Goal: Information Seeking & Learning: Find specific fact

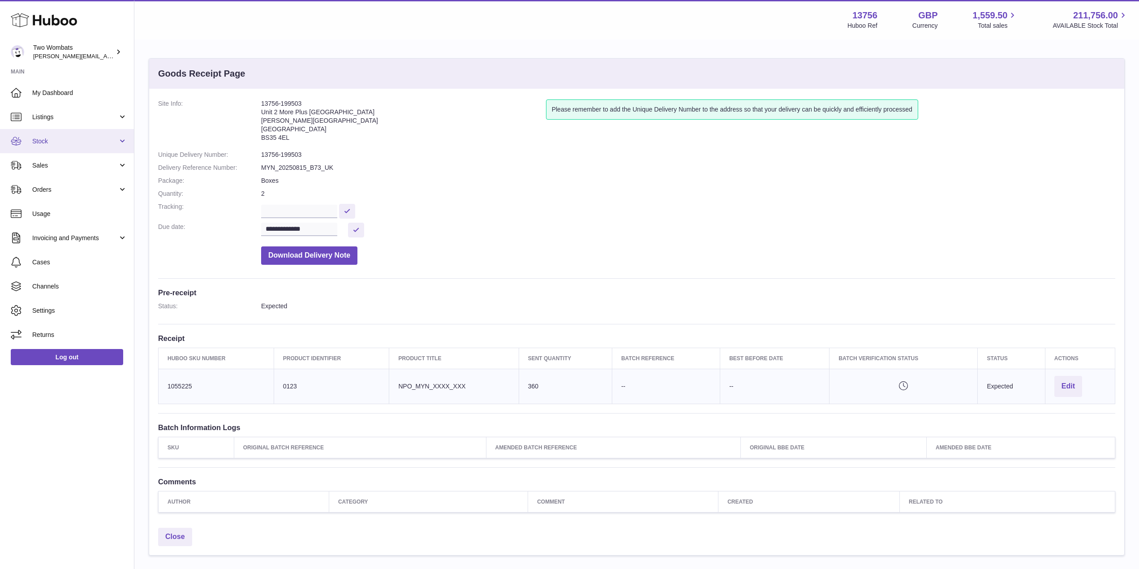
click at [121, 134] on link "Stock" at bounding box center [67, 141] width 134 height 24
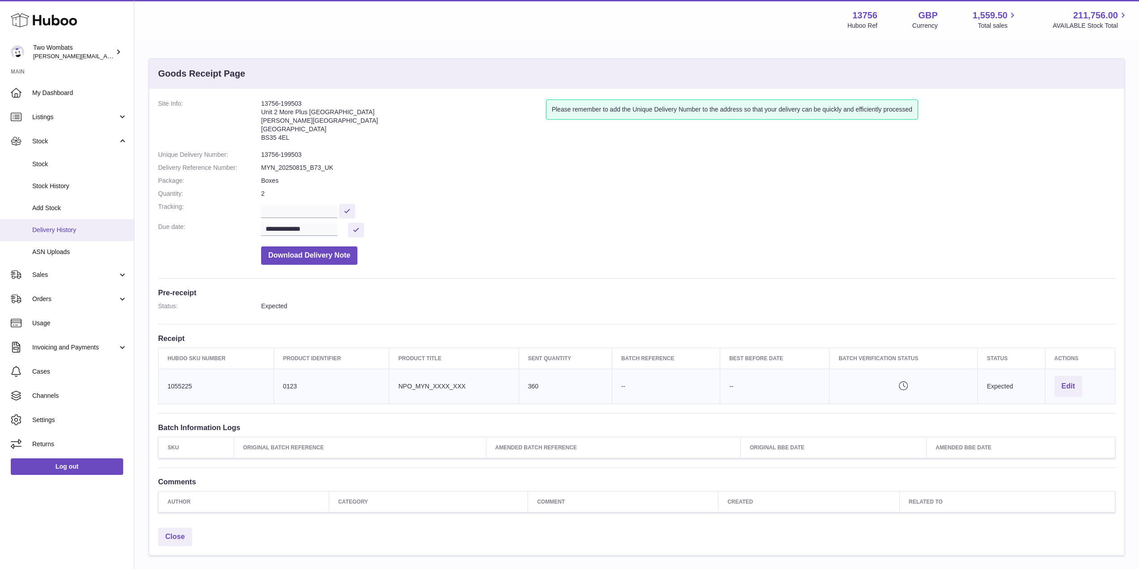
click at [83, 233] on span "Delivery History" at bounding box center [79, 230] width 95 height 9
click at [75, 234] on link "Delivery History" at bounding box center [67, 230] width 134 height 22
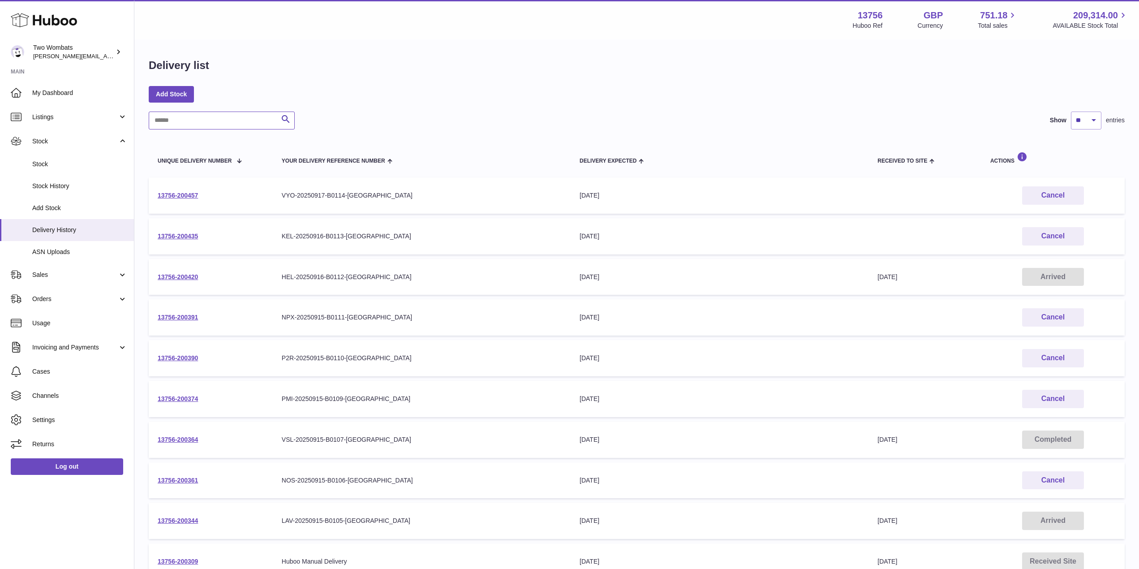
click at [244, 122] on input "text" at bounding box center [222, 121] width 146 height 18
type input "***"
click at [176, 238] on link "13756-200146" at bounding box center [178, 236] width 40 height 7
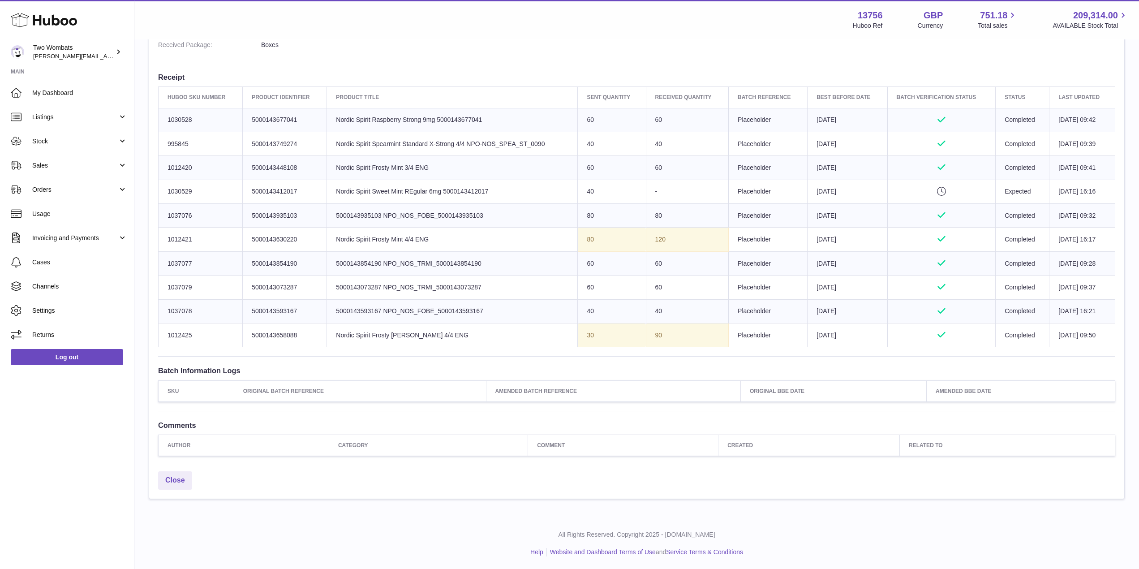
scroll to position [233, 0]
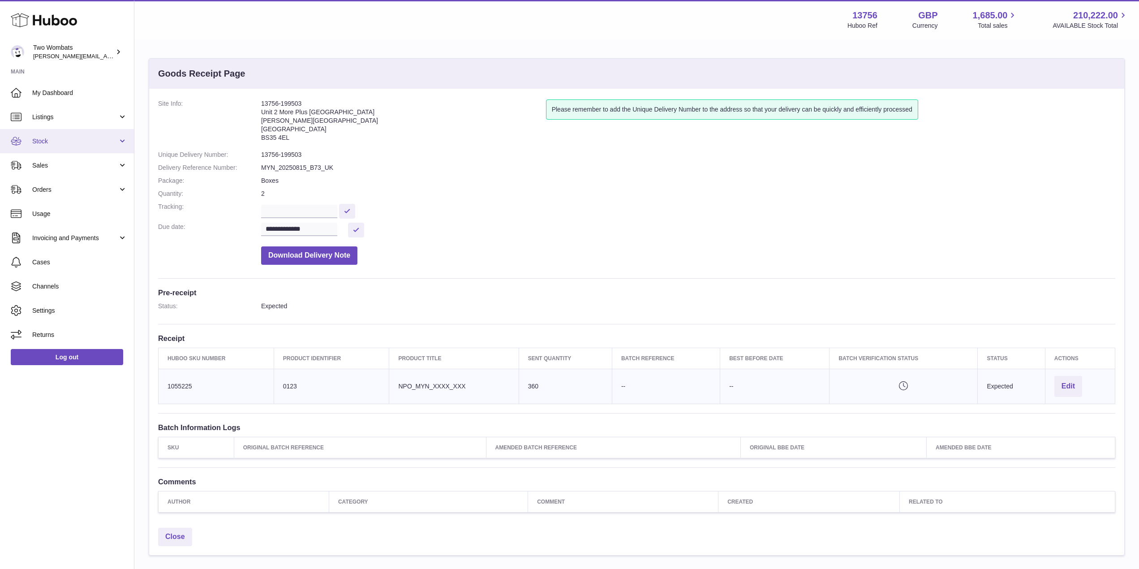
click at [120, 145] on link "Stock" at bounding box center [67, 141] width 134 height 24
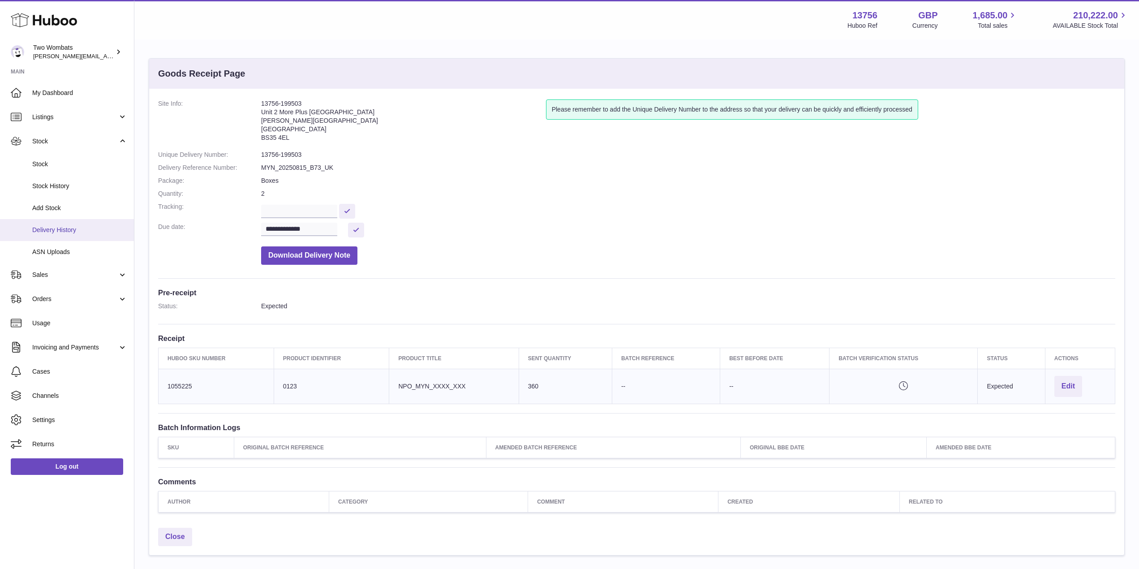
click at [103, 230] on span "Delivery History" at bounding box center [79, 230] width 95 height 9
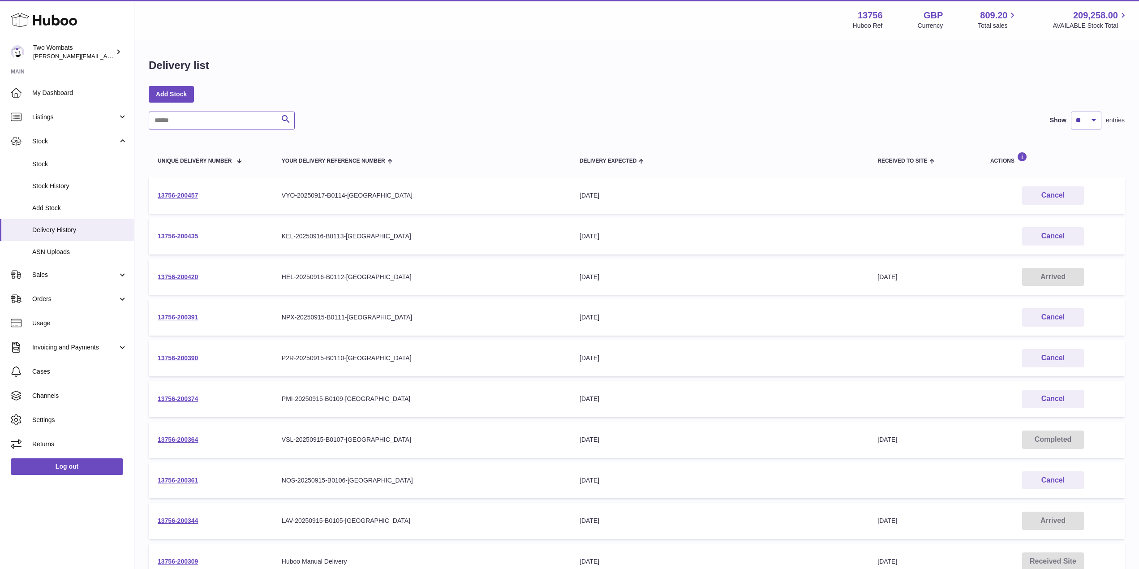
click at [188, 112] on input "text" at bounding box center [222, 121] width 146 height 18
paste input "**********"
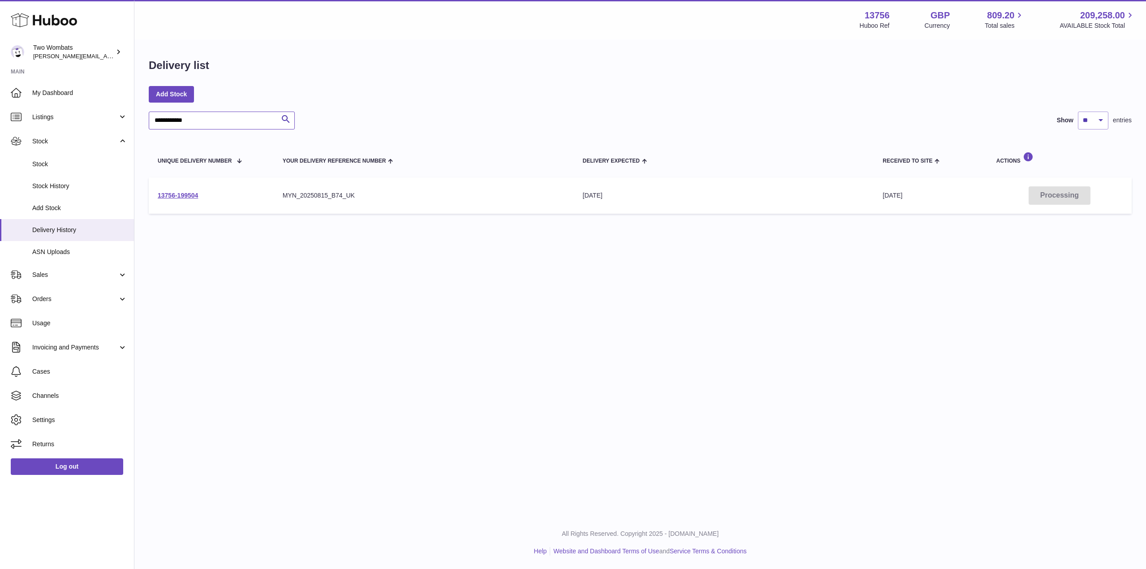
type input "**********"
click at [188, 202] on td "13756-199504" at bounding box center [211, 195] width 125 height 36
click at [183, 198] on link "13756-199504" at bounding box center [178, 195] width 40 height 7
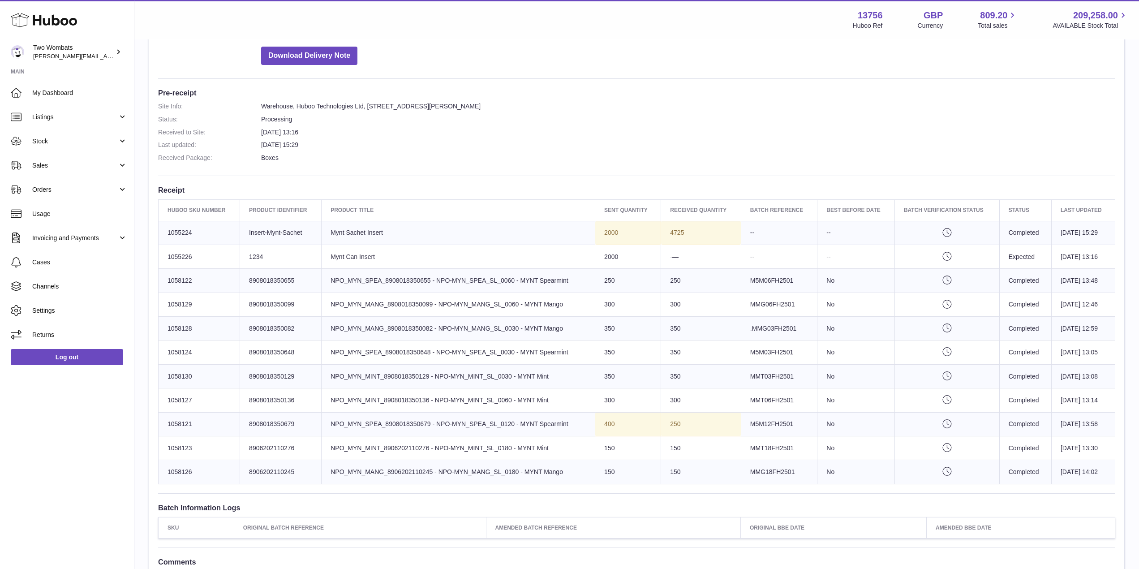
scroll to position [205, 0]
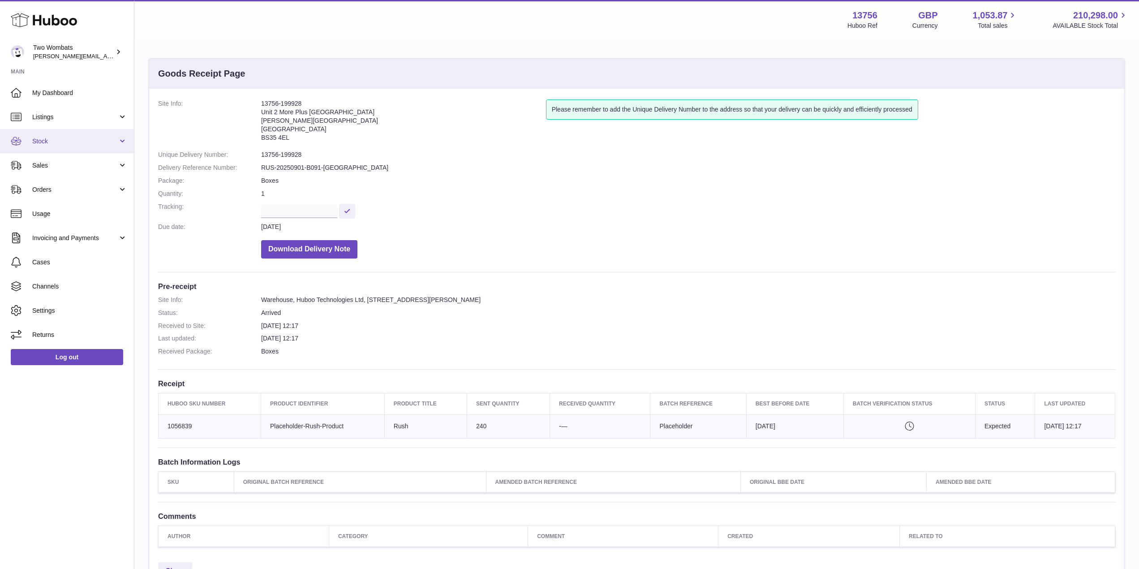
click at [121, 143] on link "Stock" at bounding box center [67, 141] width 134 height 24
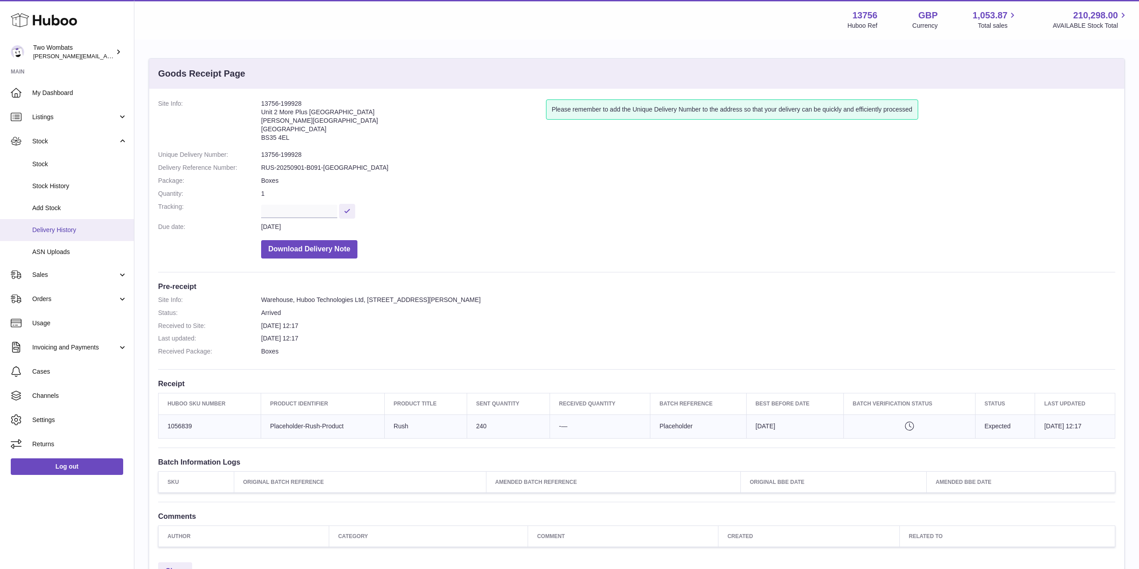
click at [90, 236] on link "Delivery History" at bounding box center [67, 230] width 134 height 22
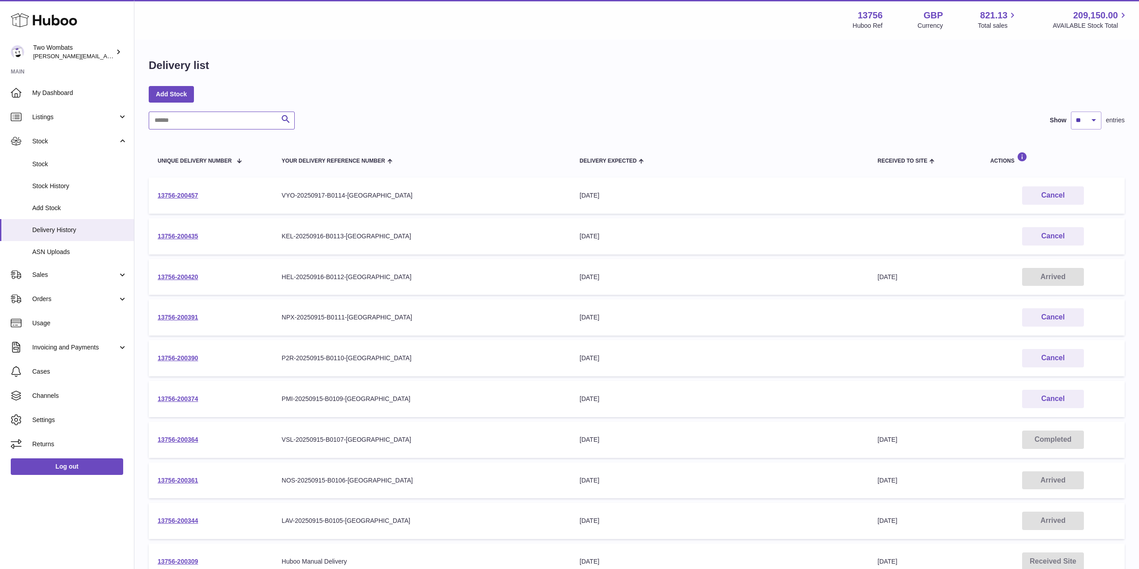
click at [198, 125] on input "text" at bounding box center [222, 121] width 146 height 18
type input "***"
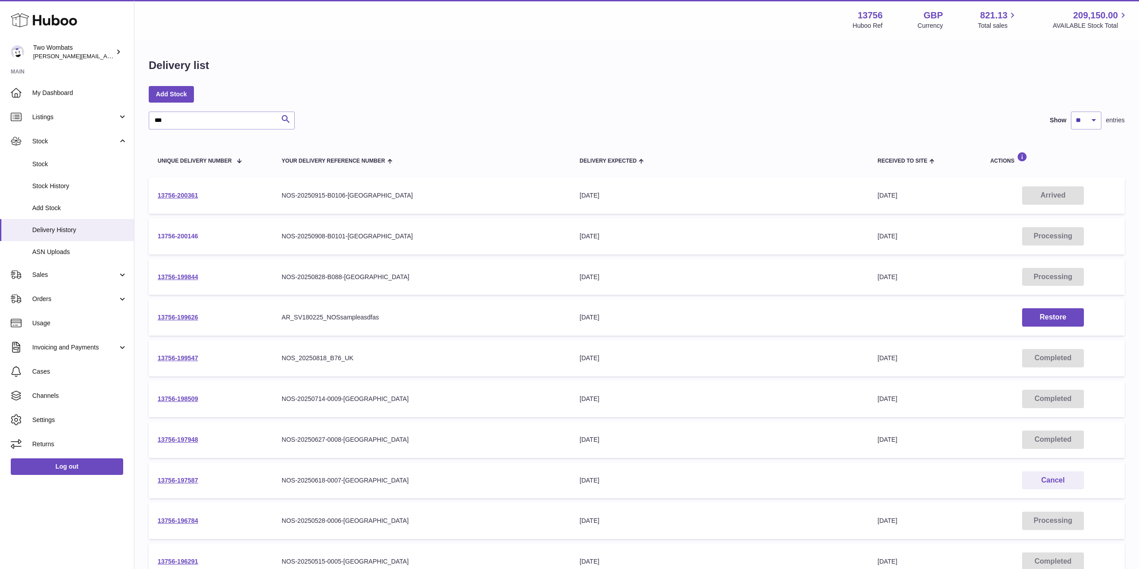
click at [187, 234] on link "13756-200146" at bounding box center [178, 236] width 40 height 7
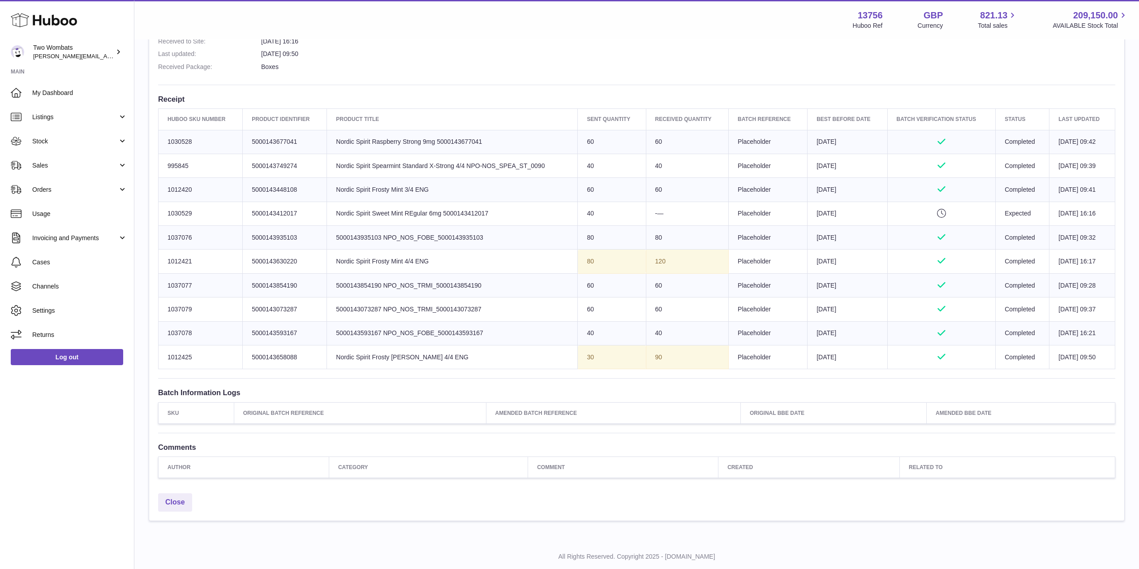
scroll to position [285, 0]
click at [117, 116] on span "Listings" at bounding box center [75, 117] width 86 height 9
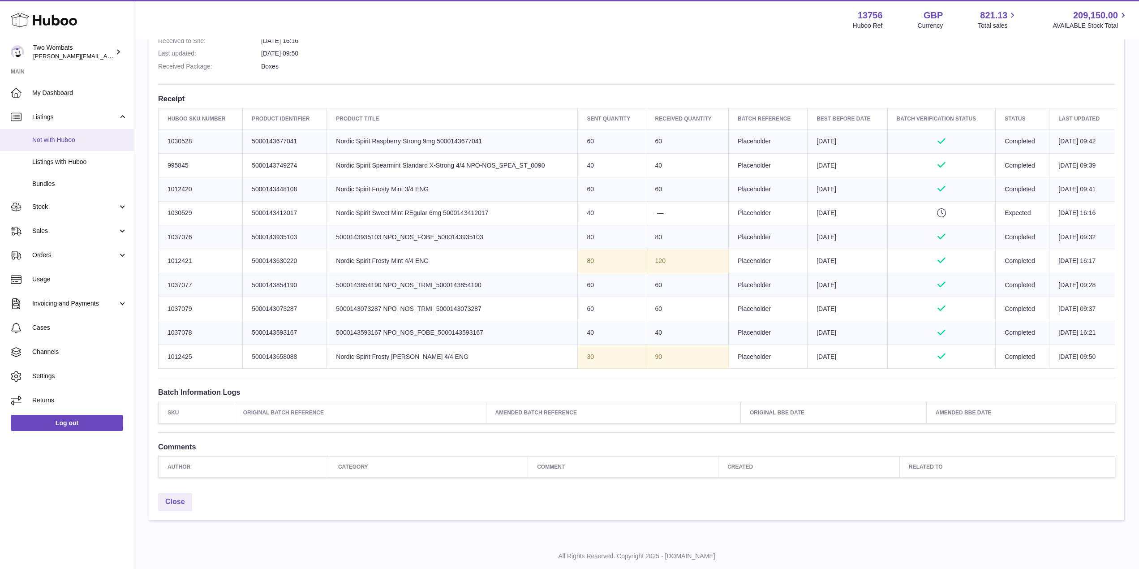
click at [72, 138] on span "Not with Huboo" at bounding box center [79, 140] width 95 height 9
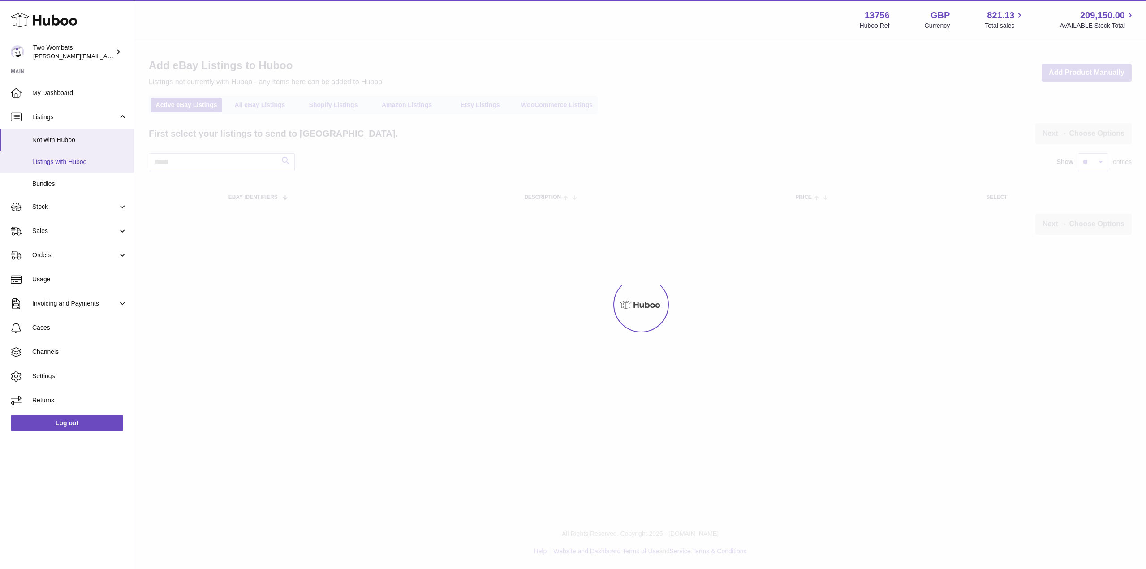
click at [85, 157] on ul "My Dashboard Listings Not with Huboo Listings with Huboo Bundles Stock Stock St…" at bounding box center [67, 247] width 134 height 332
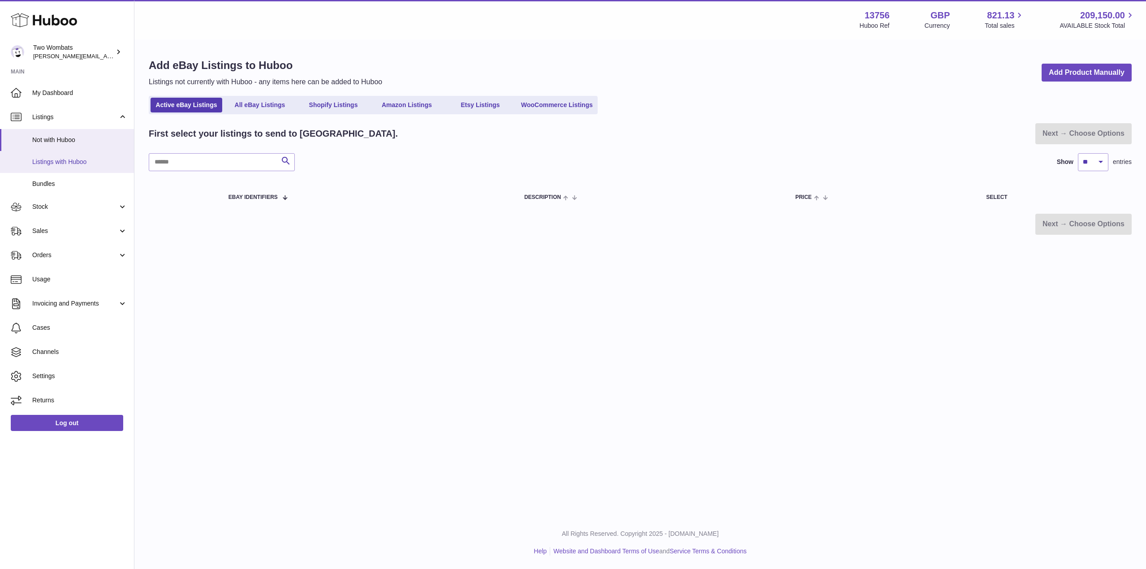
click at [94, 164] on span "Listings with Huboo" at bounding box center [79, 162] width 95 height 9
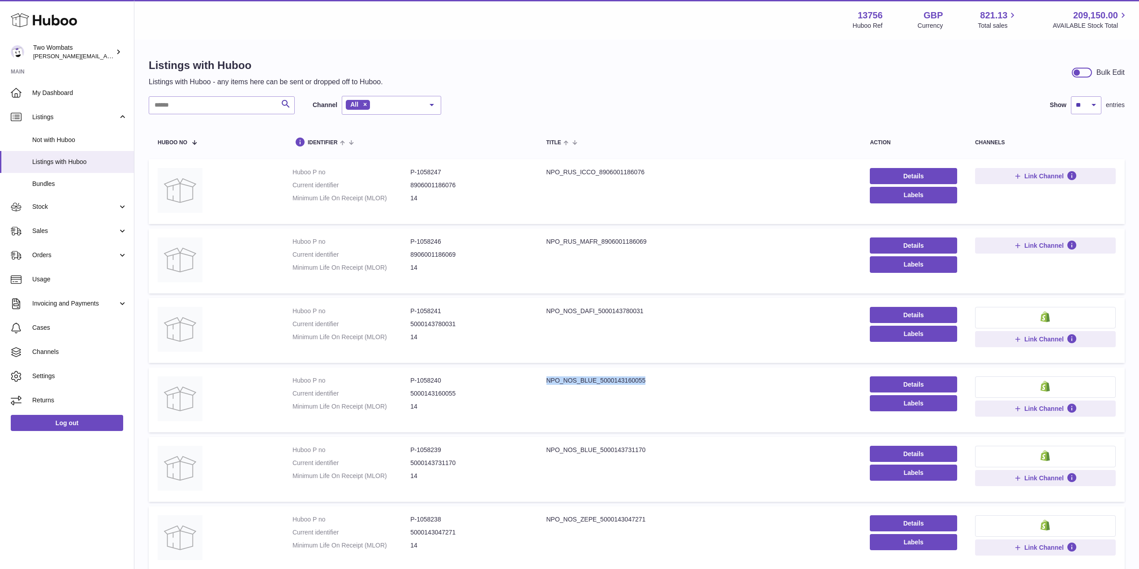
drag, startPoint x: 649, startPoint y: 380, endPoint x: 543, endPoint y: 381, distance: 106.6
click at [543, 381] on td "Title NPO_NOS_BLUE_5000143160055" at bounding box center [700, 399] width 324 height 65
copy div "NPO_NOS_BLUE_5000143160055"
